Goal: Communication & Community: Answer question/provide support

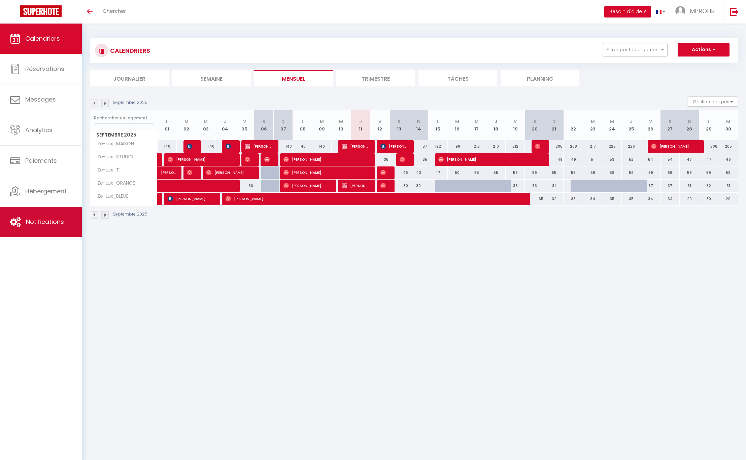
click at [36, 225] on span "Notifications" at bounding box center [45, 222] width 38 height 8
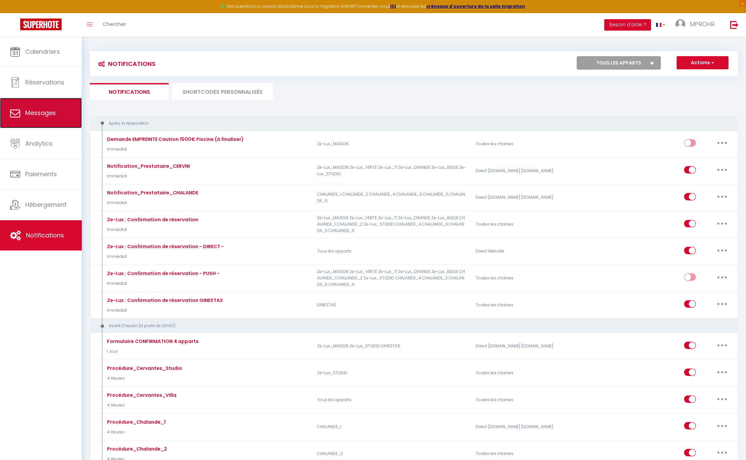
click at [28, 125] on link "Messages" at bounding box center [41, 113] width 82 height 30
select select "message"
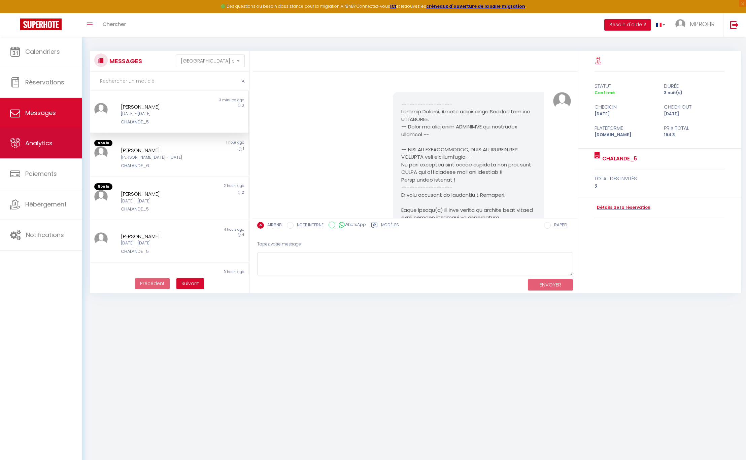
scroll to position [2534, 0]
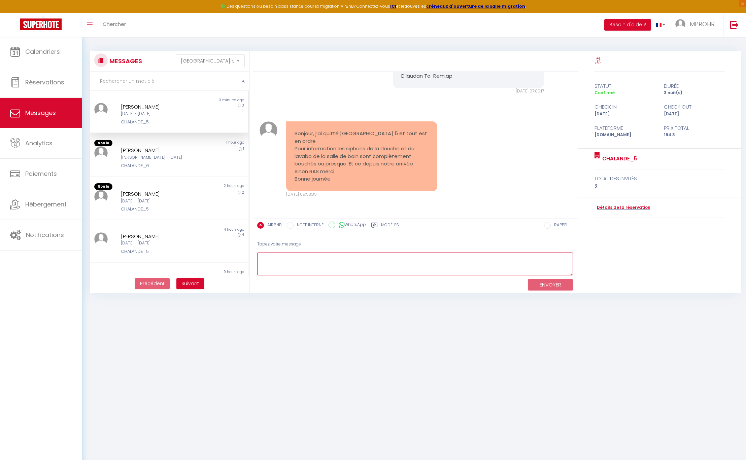
click at [313, 264] on textarea at bounding box center [415, 264] width 316 height 23
type textarea "bonjour et merci pour votre message. Nous intervenons dans la journée. Désolé p…"
click at [536, 283] on button "ENVOYER" at bounding box center [550, 285] width 45 height 12
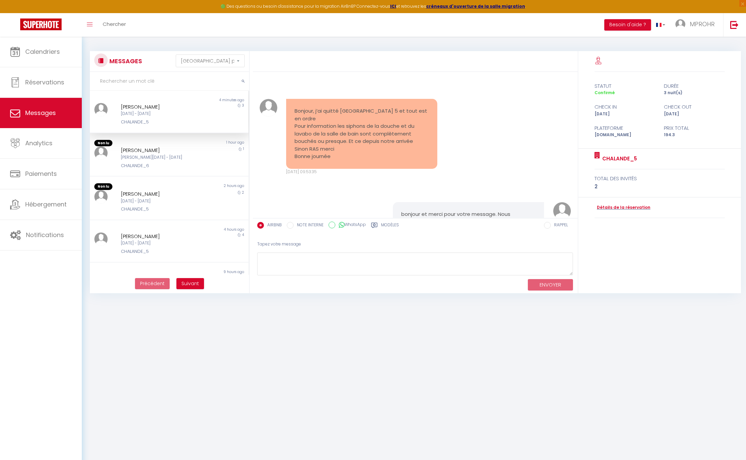
scroll to position [2606, 0]
